Goal: Task Accomplishment & Management: Complete application form

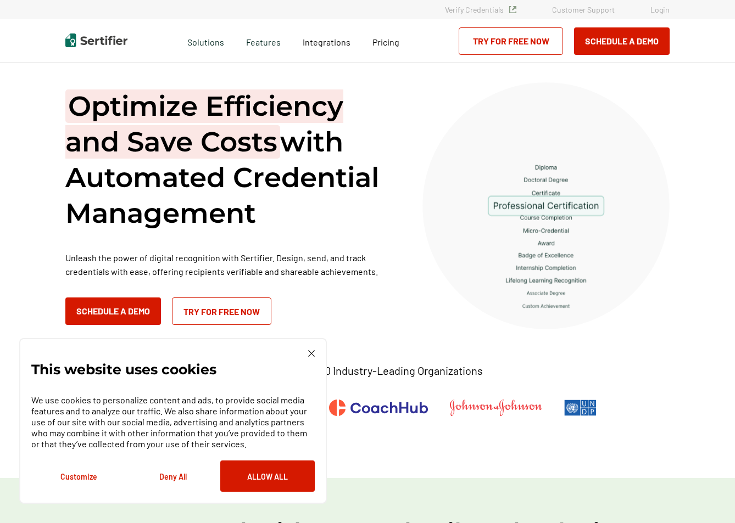
click at [172, 476] on button "Deny All" at bounding box center [173, 476] width 94 height 31
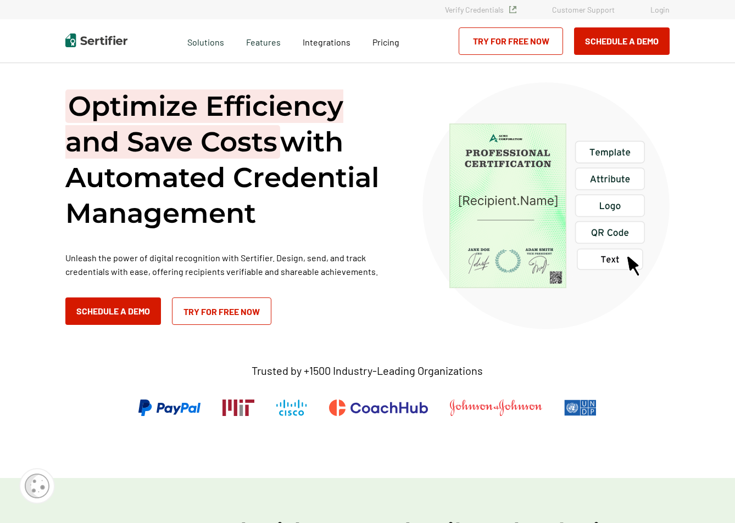
click at [657, 10] on link "Login" at bounding box center [659, 9] width 19 height 9
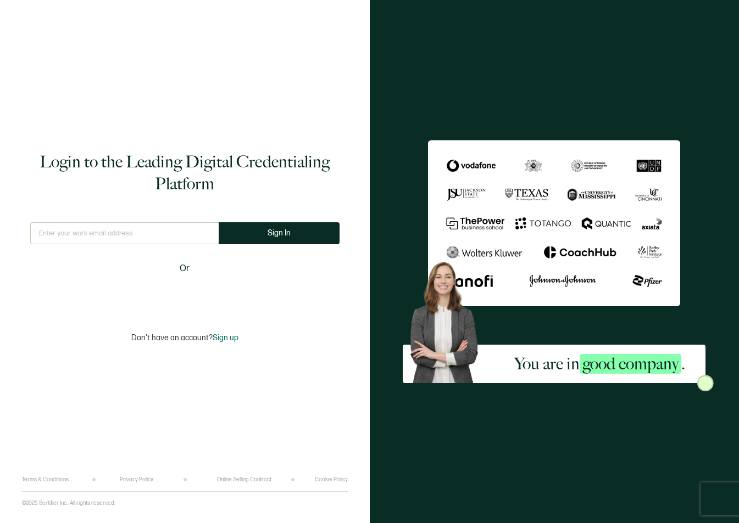
click at [225, 340] on span "Sign up" at bounding box center [226, 337] width 26 height 9
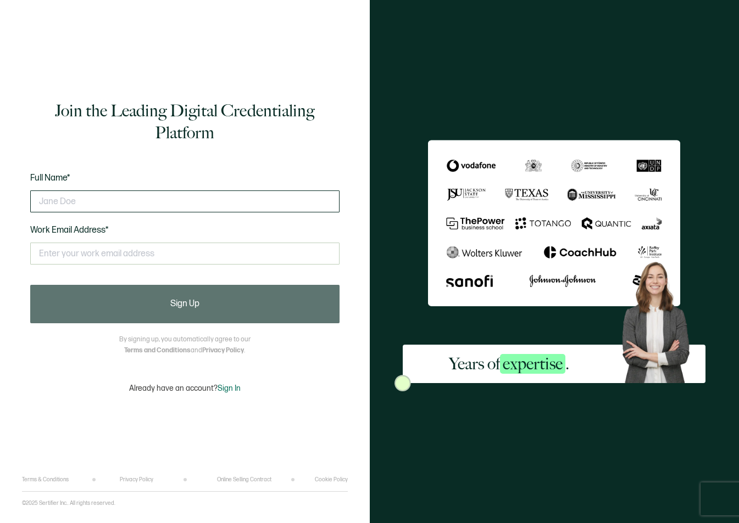
click at [97, 198] on input "text" at bounding box center [184, 202] width 309 height 22
type input "Christophere Crawford"
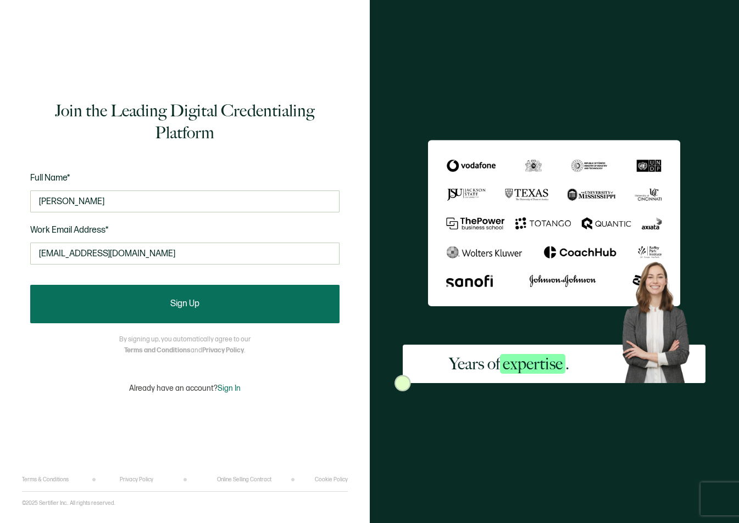
click at [205, 308] on button "Sign Up" at bounding box center [184, 304] width 309 height 38
click at [198, 308] on span "Sign Up" at bounding box center [184, 304] width 29 height 9
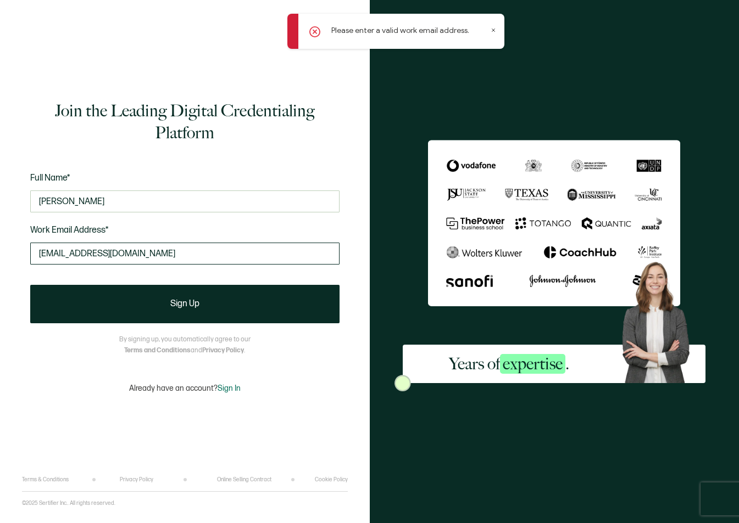
click at [141, 243] on input "ckcrawford@live.com" at bounding box center [184, 254] width 309 height 22
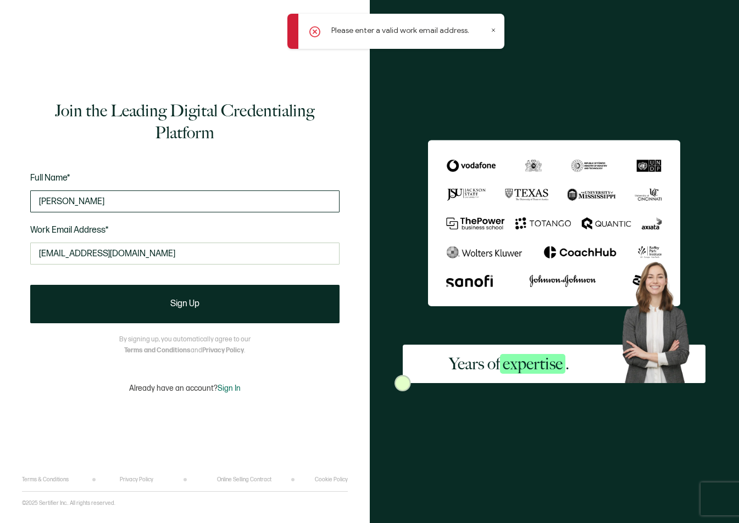
type input "ckcrawford@live.com"
click at [138, 199] on input "Christophere Crawford" at bounding box center [184, 202] width 309 height 22
type input "Christophere Crawford"
click at [287, 240] on div "ckcrawford@live.com This doesn't look like a valid email." at bounding box center [184, 258] width 309 height 42
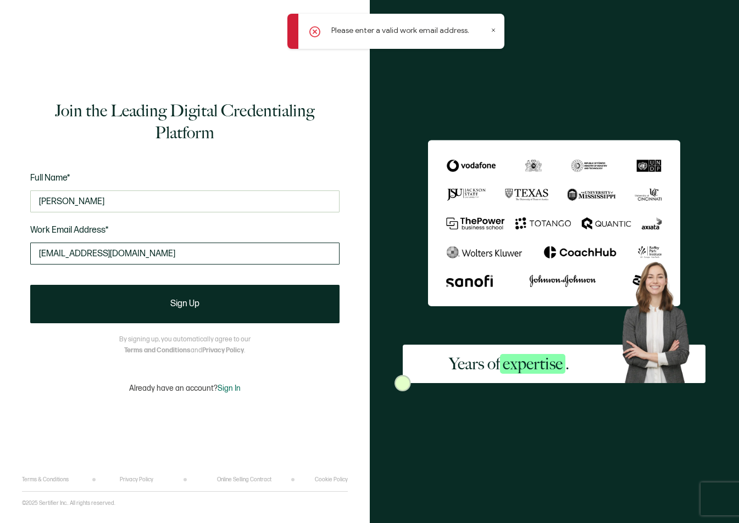
click at [244, 253] on input "ckcrawford@live.com" at bounding box center [184, 254] width 309 height 22
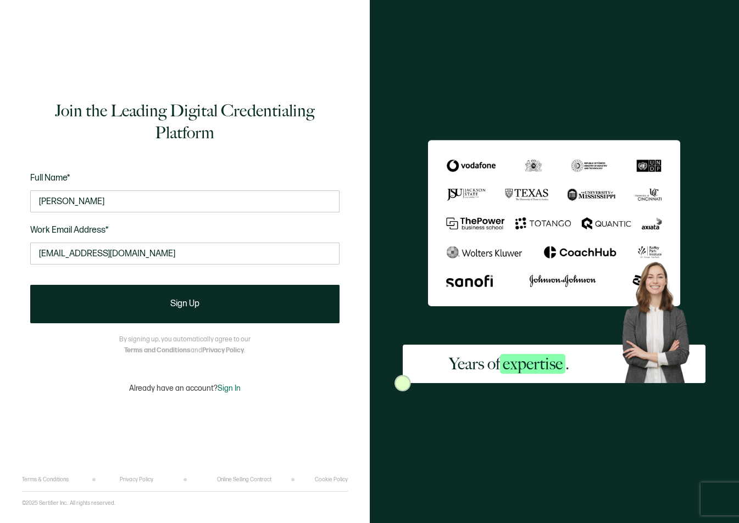
click at [283, 406] on div "Join the Leading Digital Credentialing Platform Full Name* Christophere Crawfor…" at bounding box center [185, 246] width 326 height 460
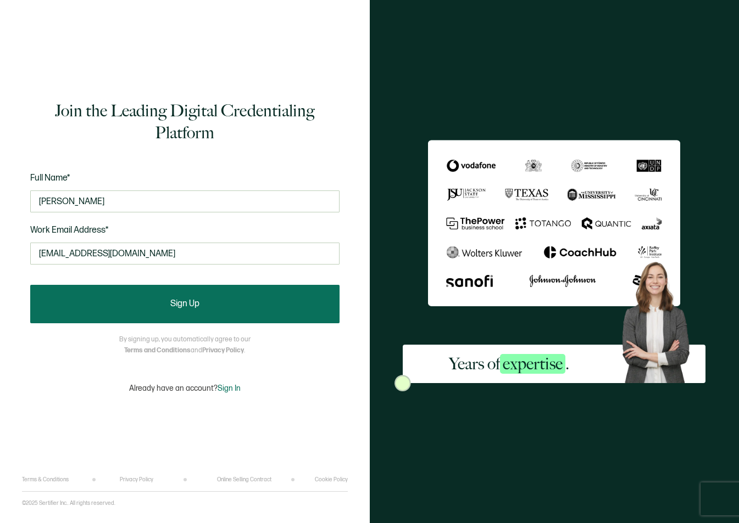
click at [230, 295] on button "Sign Up" at bounding box center [184, 304] width 309 height 38
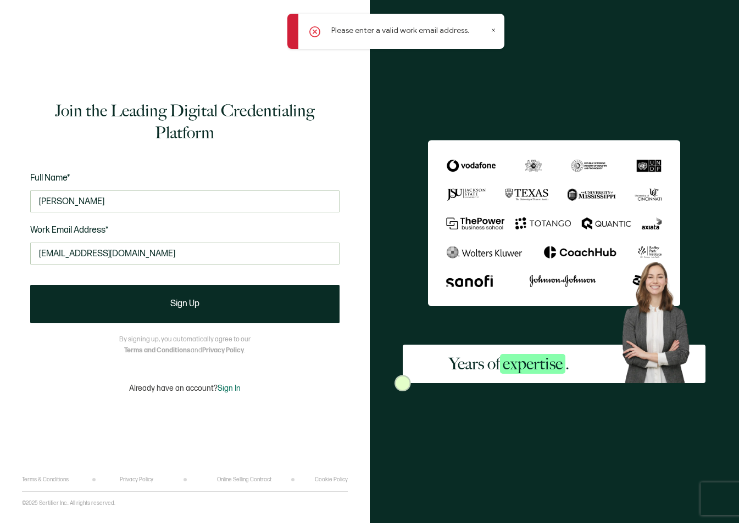
click at [317, 33] on icon at bounding box center [314, 31] width 11 height 11
click at [38, 255] on input "ckcrawford@live.com" at bounding box center [184, 254] width 309 height 22
click at [135, 250] on input "ckcrawford@live.com" at bounding box center [184, 254] width 309 height 22
click at [30, 408] on div "Join the Leading Digital Credentialing Platform Full Name* Christophere Crawfor…" at bounding box center [185, 246] width 326 height 460
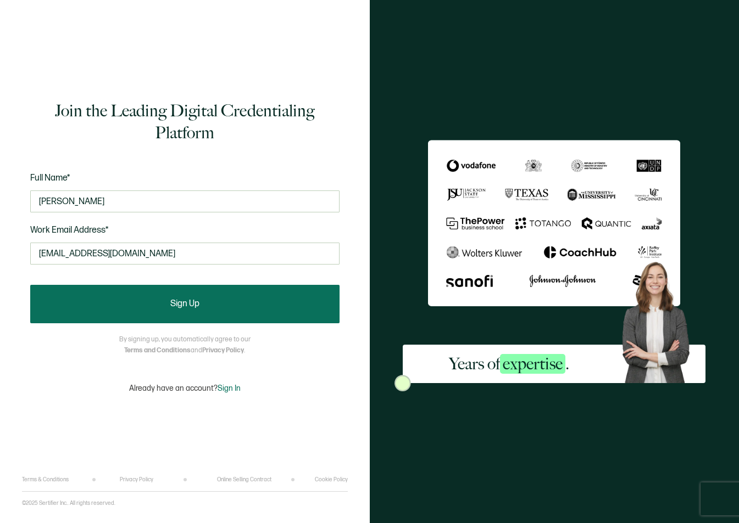
drag, startPoint x: 103, startPoint y: 302, endPoint x: 112, endPoint y: 303, distance: 9.4
click at [112, 303] on button "Sign Up" at bounding box center [184, 304] width 309 height 38
